Goal: Task Accomplishment & Management: Use online tool/utility

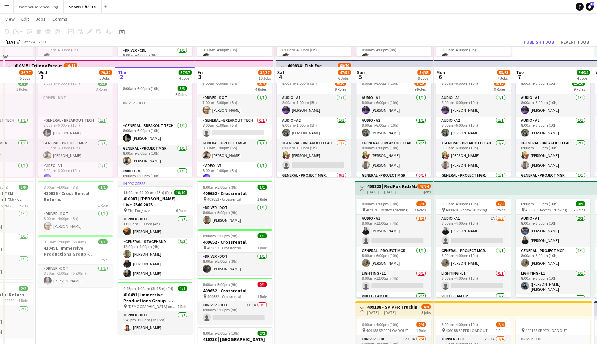
scroll to position [292, 0]
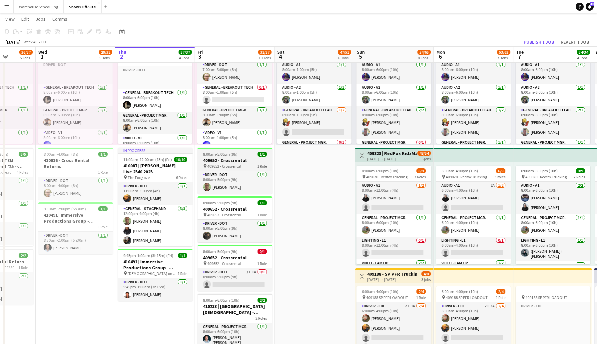
click at [248, 157] on h3 "409652 - Crossrental" at bounding box center [235, 160] width 75 height 6
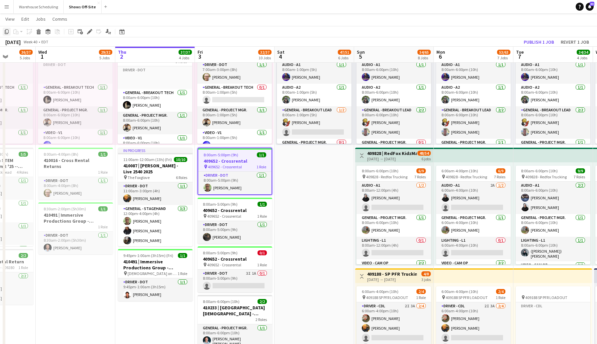
click at [6, 32] on icon at bounding box center [7, 31] width 4 height 5
click at [332, 183] on app-date-cell "8:00am-6:00pm (10h) 11/11 pin GWCC [PERSON_NAME] 7 Roles Audio - A1 [DATE] 8:00…" at bounding box center [315, 221] width 80 height 876
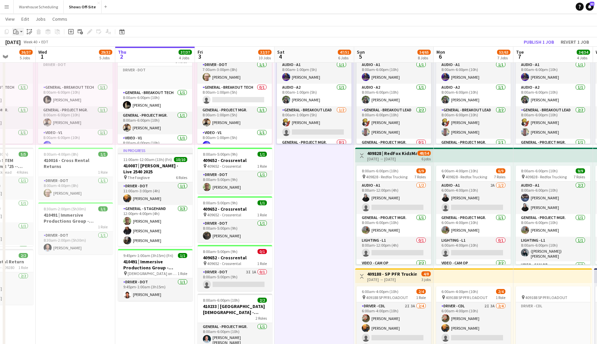
click at [20, 33] on app-action-btn "Paste" at bounding box center [18, 32] width 12 height 8
click at [30, 45] on link "Paste Command V" at bounding box center [44, 44] width 53 height 6
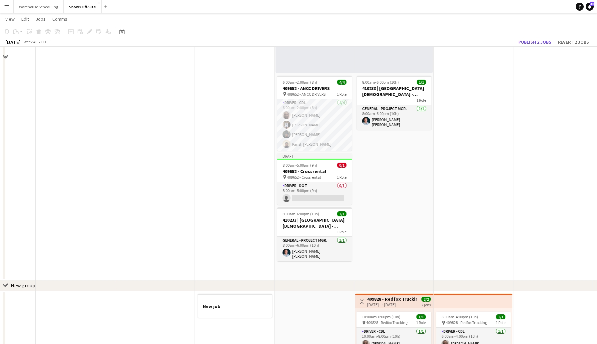
scroll to position [665, 0]
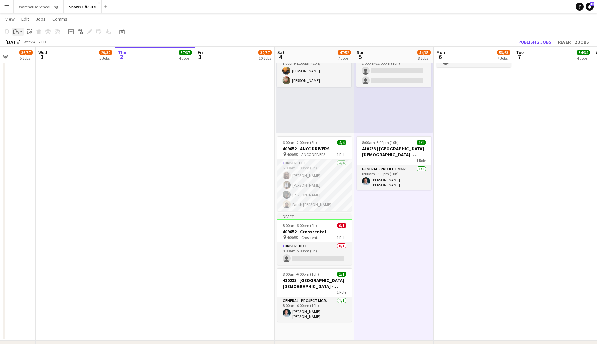
click at [16, 32] on icon at bounding box center [17, 32] width 3 height 3
click at [27, 45] on link "Paste Command V" at bounding box center [44, 44] width 53 height 6
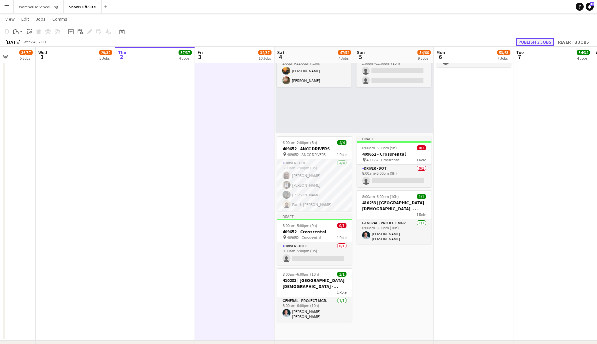
click at [522, 43] on button "Publish 3 jobs" at bounding box center [535, 42] width 38 height 9
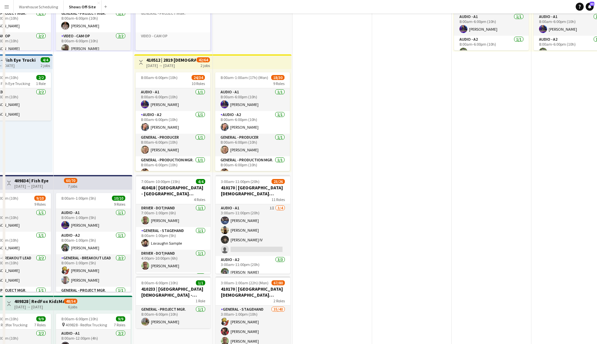
scroll to position [0, 0]
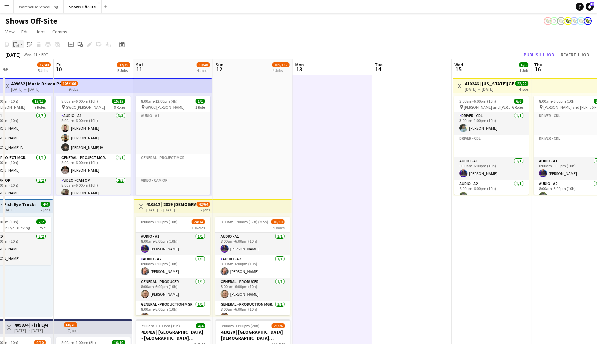
click at [18, 44] on icon "Paste" at bounding box center [15, 44] width 5 height 5
click at [28, 60] on link "Paste Command V" at bounding box center [44, 57] width 53 height 6
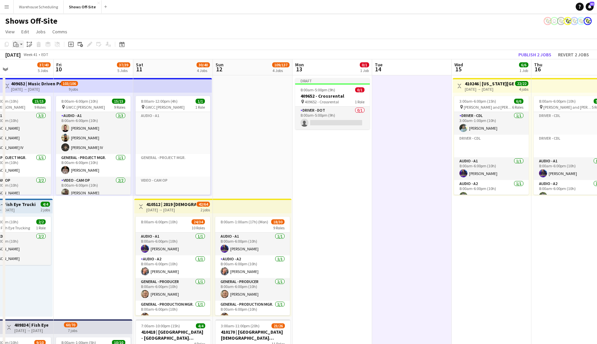
click at [19, 44] on div "Paste" at bounding box center [16, 44] width 8 height 8
click at [26, 57] on link "Paste Command V" at bounding box center [44, 57] width 53 height 6
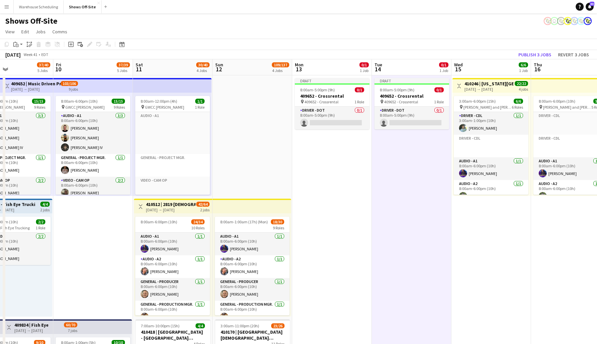
scroll to position [0, 266]
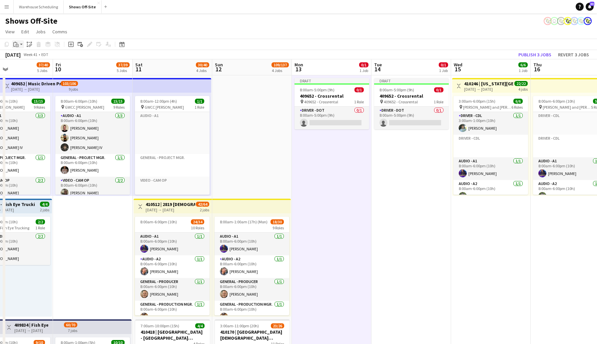
click at [18, 48] on div "Paste" at bounding box center [16, 44] width 8 height 8
click at [25, 56] on link "Paste Command V" at bounding box center [44, 57] width 53 height 6
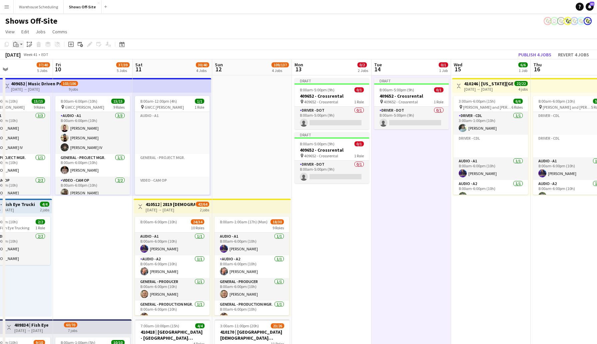
click at [16, 45] on icon at bounding box center [17, 45] width 3 height 3
click at [21, 60] on link "Paste Command V" at bounding box center [44, 57] width 53 height 6
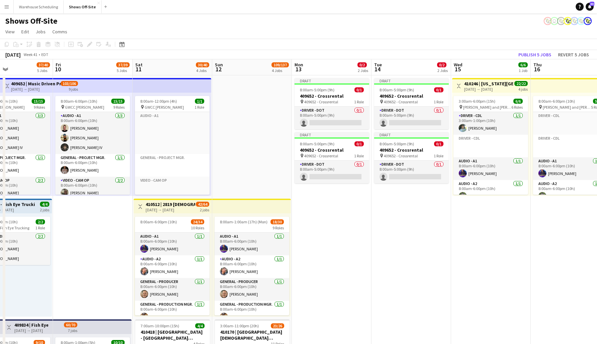
click at [376, 32] on app-page-menu "View Day view expanded Day view collapsed Month view Date picker Jump to [DATE]…" at bounding box center [298, 32] width 597 height 13
click at [547, 54] on button "Publish 5 jobs" at bounding box center [535, 54] width 38 height 9
